Goal: Information Seeking & Learning: Learn about a topic

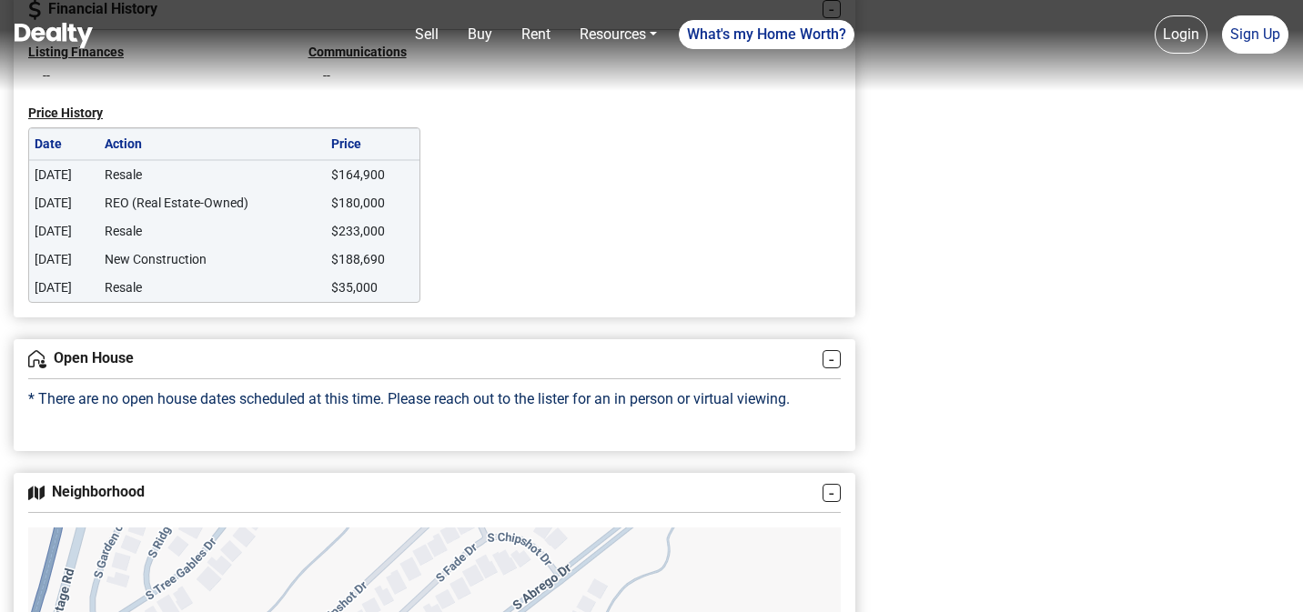
scroll to position [1923, 0]
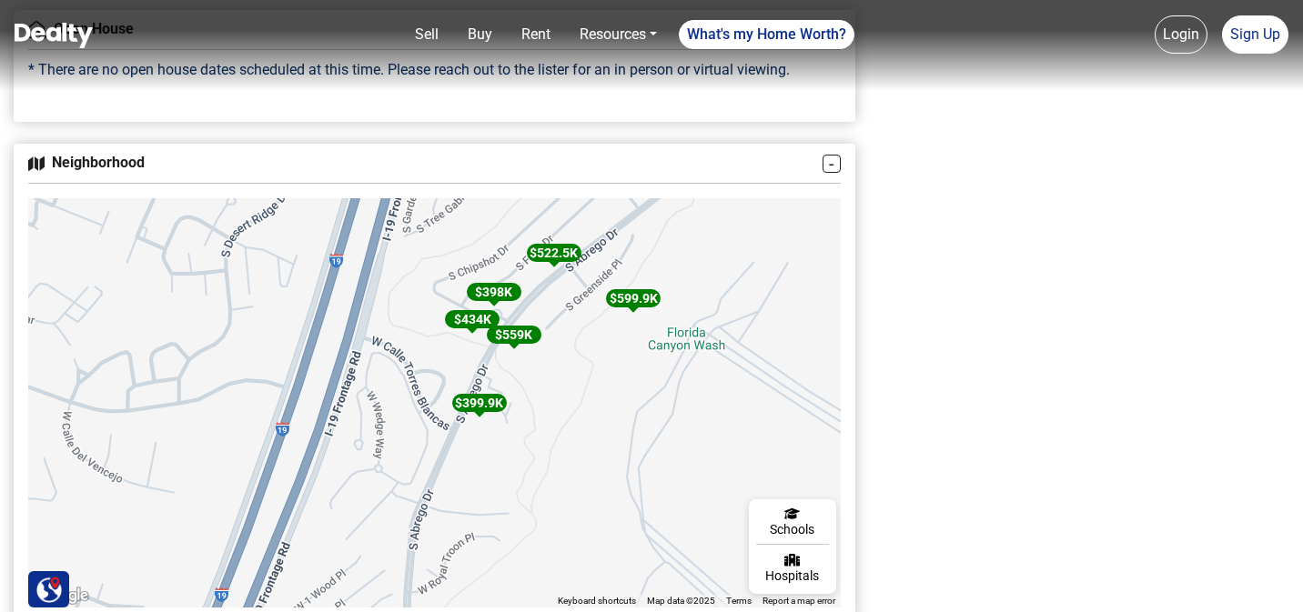
drag, startPoint x: 415, startPoint y: 411, endPoint x: 579, endPoint y: 336, distance: 180.3
click at [579, 336] on div "$ 599.9K $ 522.5K $ 559K $ 398K $ 434K $ 399.9K $ 475K $ 499.9K $ 280K $ 399K $…" at bounding box center [434, 402] width 812 height 409
click at [636, 309] on div at bounding box center [634, 308] width 10 height 10
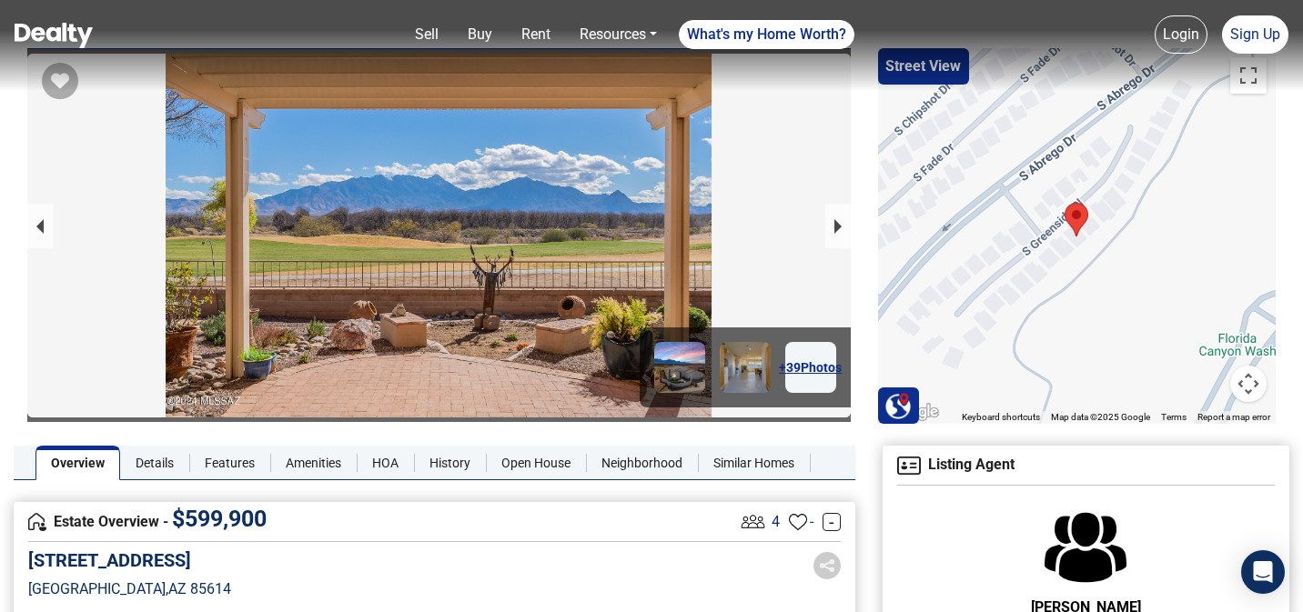
scroll to position [64, 0]
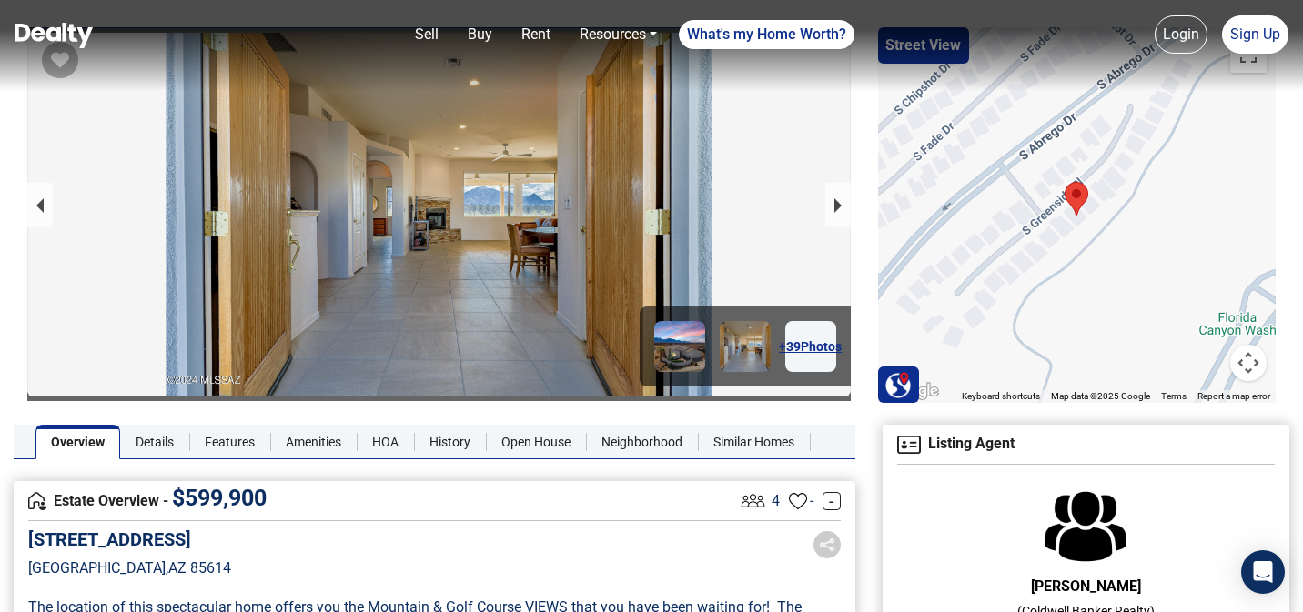
drag, startPoint x: 231, startPoint y: 536, endPoint x: 21, endPoint y: 542, distance: 210.2
copy h5 "2789 S Greenside Place"
